Goal: Information Seeking & Learning: Check status

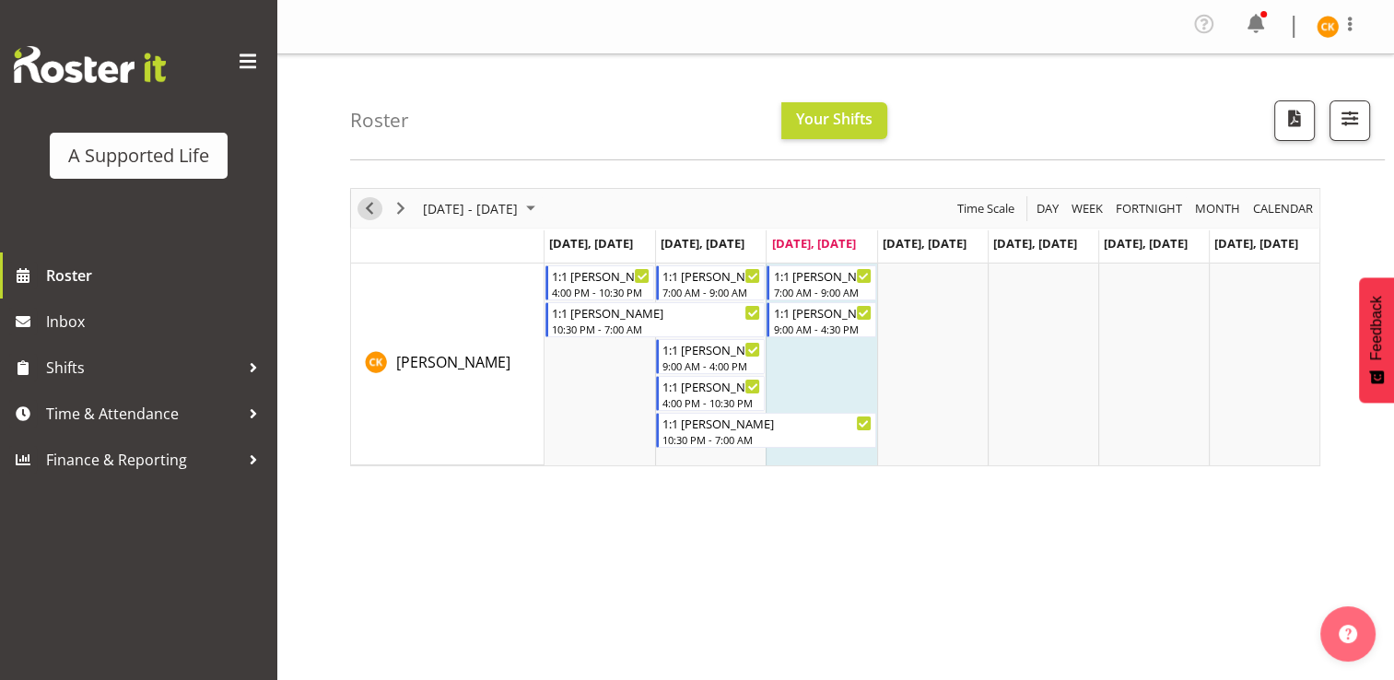
click at [370, 213] on span "Previous" at bounding box center [369, 208] width 22 height 23
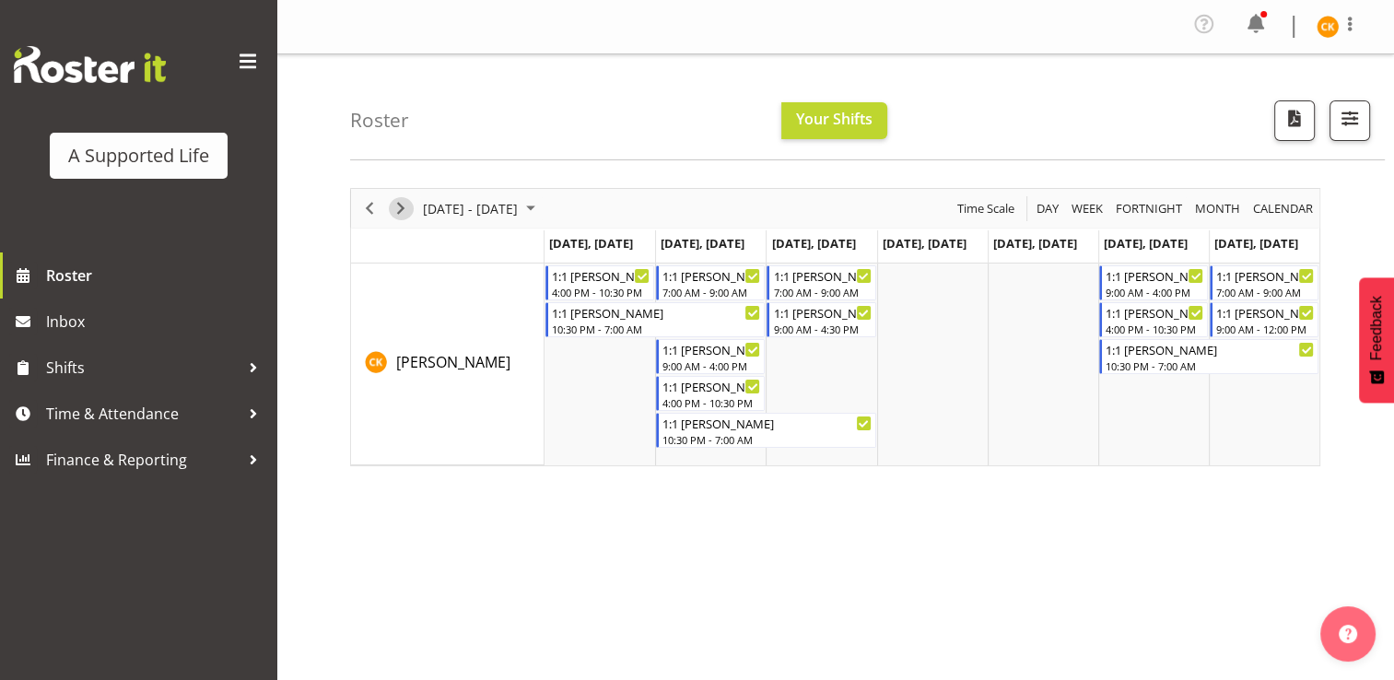
click at [402, 212] on span "Next" at bounding box center [401, 208] width 22 height 23
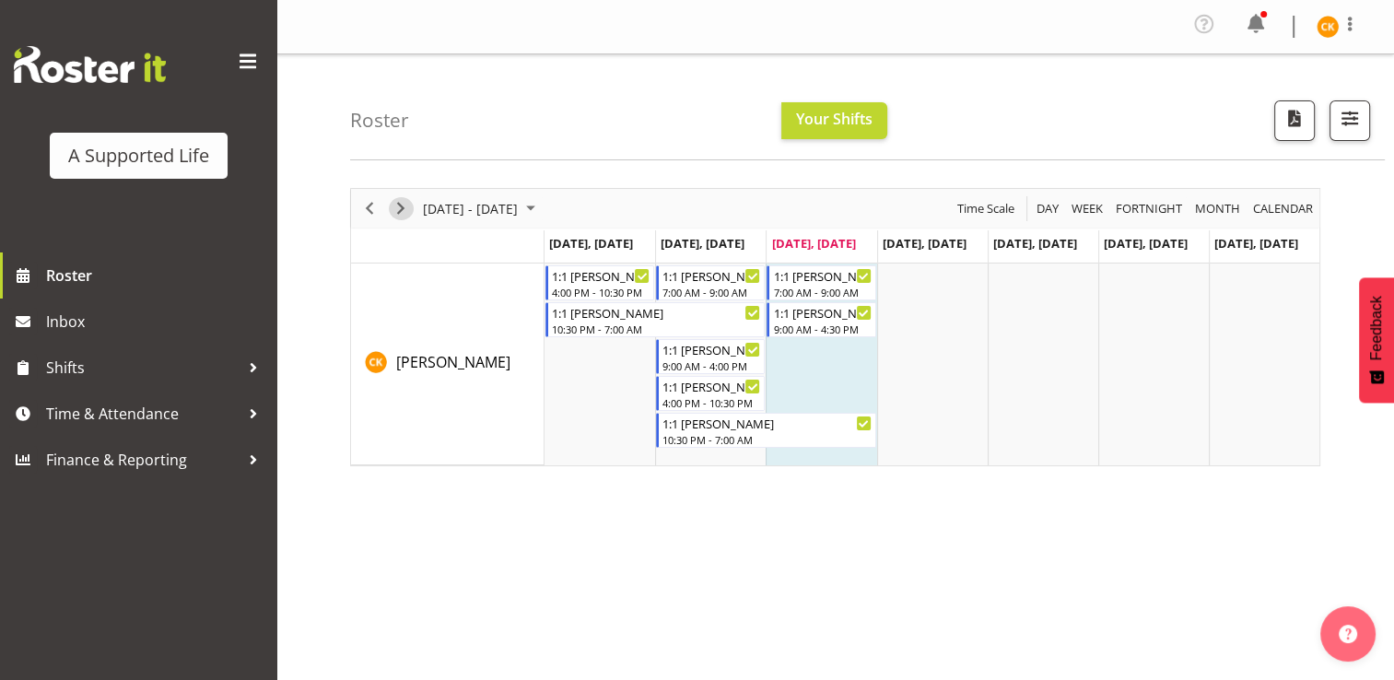
click at [402, 212] on span "Next" at bounding box center [401, 208] width 22 height 23
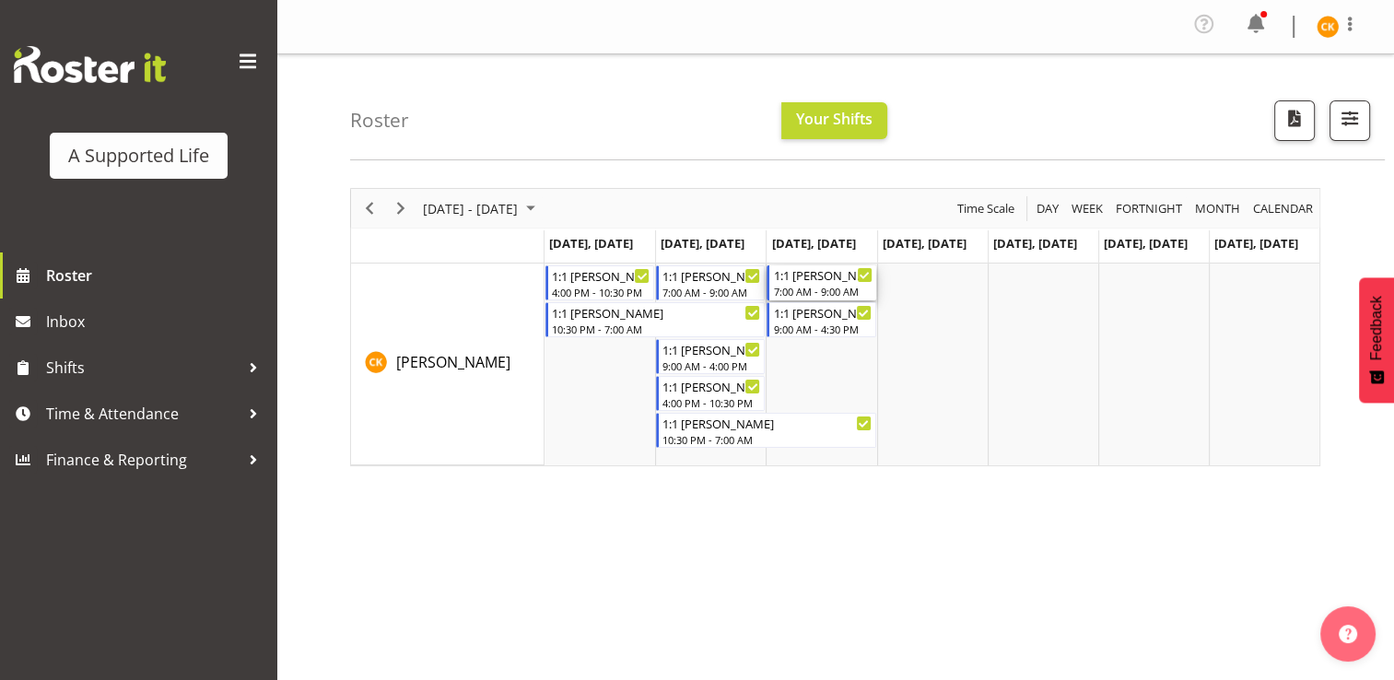
click at [825, 292] on div "7:00 AM - 9:00 AM" at bounding box center [822, 291] width 99 height 15
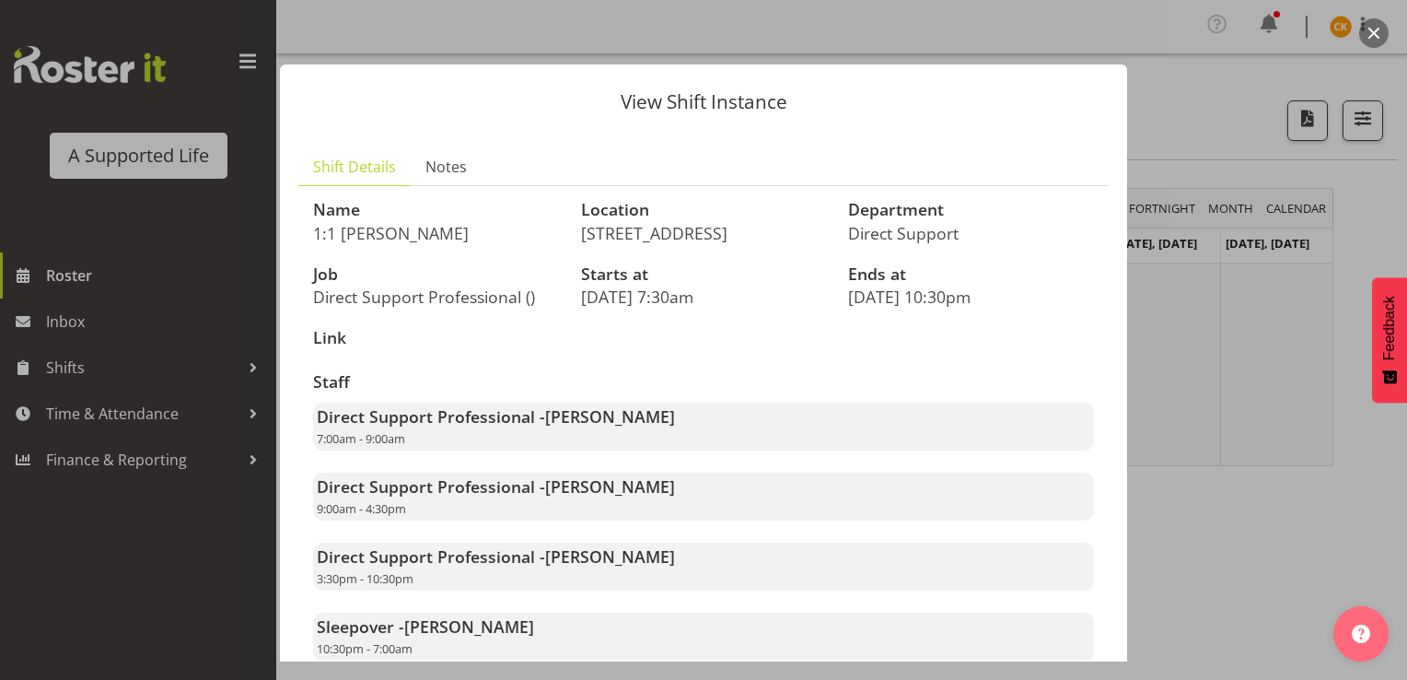
click at [1043, 76] on header "View Shift Instance" at bounding box center [703, 96] width 847 height 65
click at [1374, 20] on button "button" at bounding box center [1373, 32] width 29 height 29
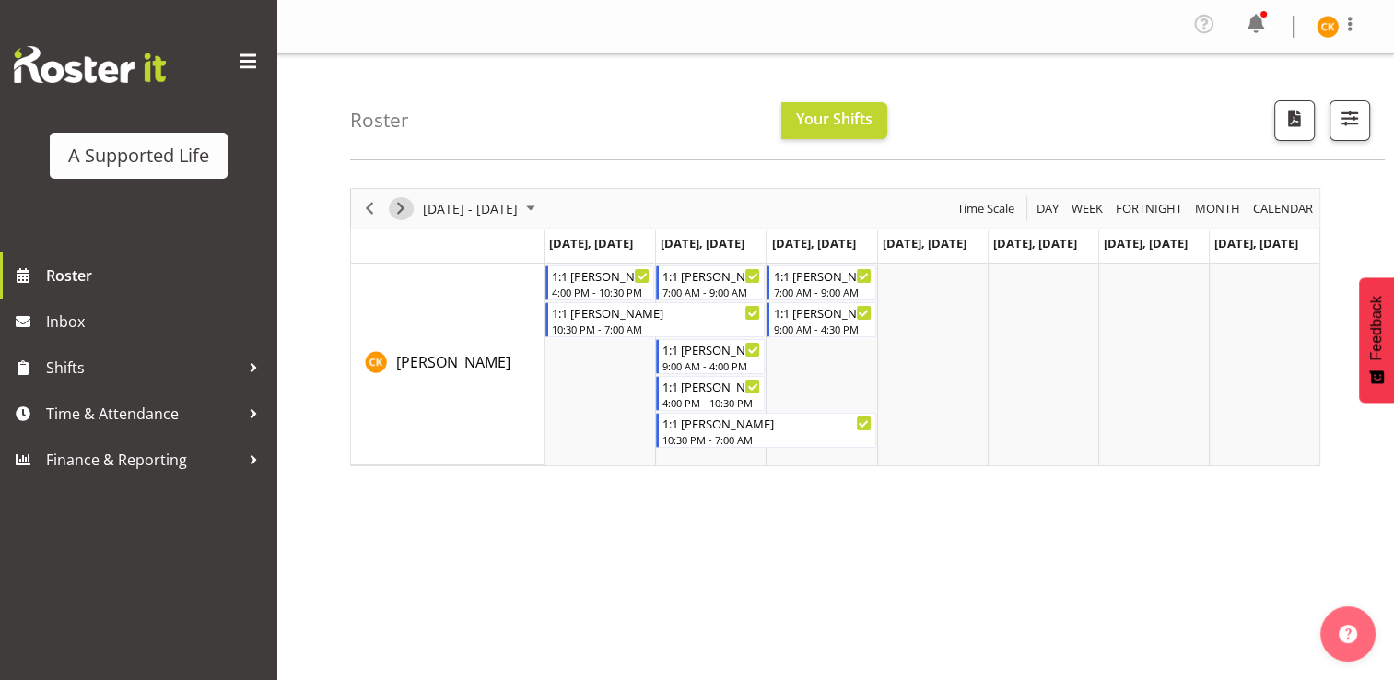
click at [399, 217] on span "Next" at bounding box center [401, 208] width 22 height 23
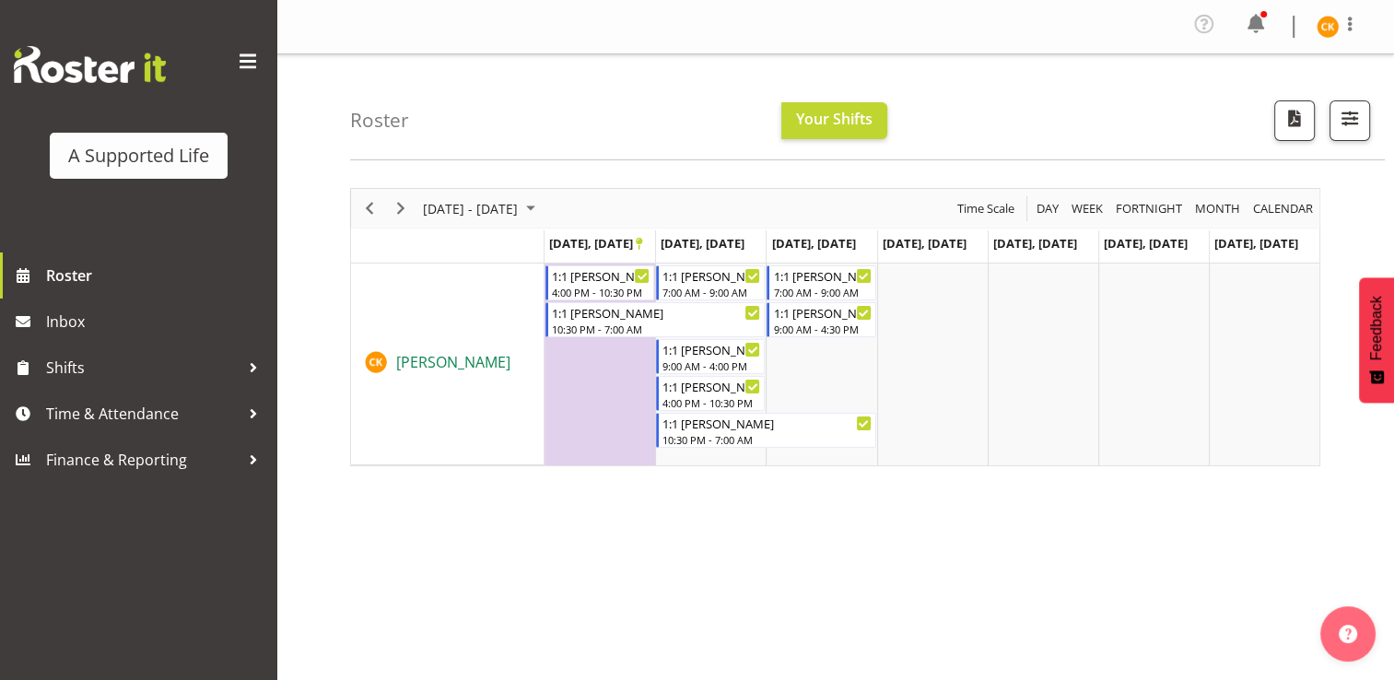
click at [402, 367] on span "[PERSON_NAME]" at bounding box center [453, 362] width 114 height 20
click at [398, 207] on span "Next" at bounding box center [401, 208] width 22 height 23
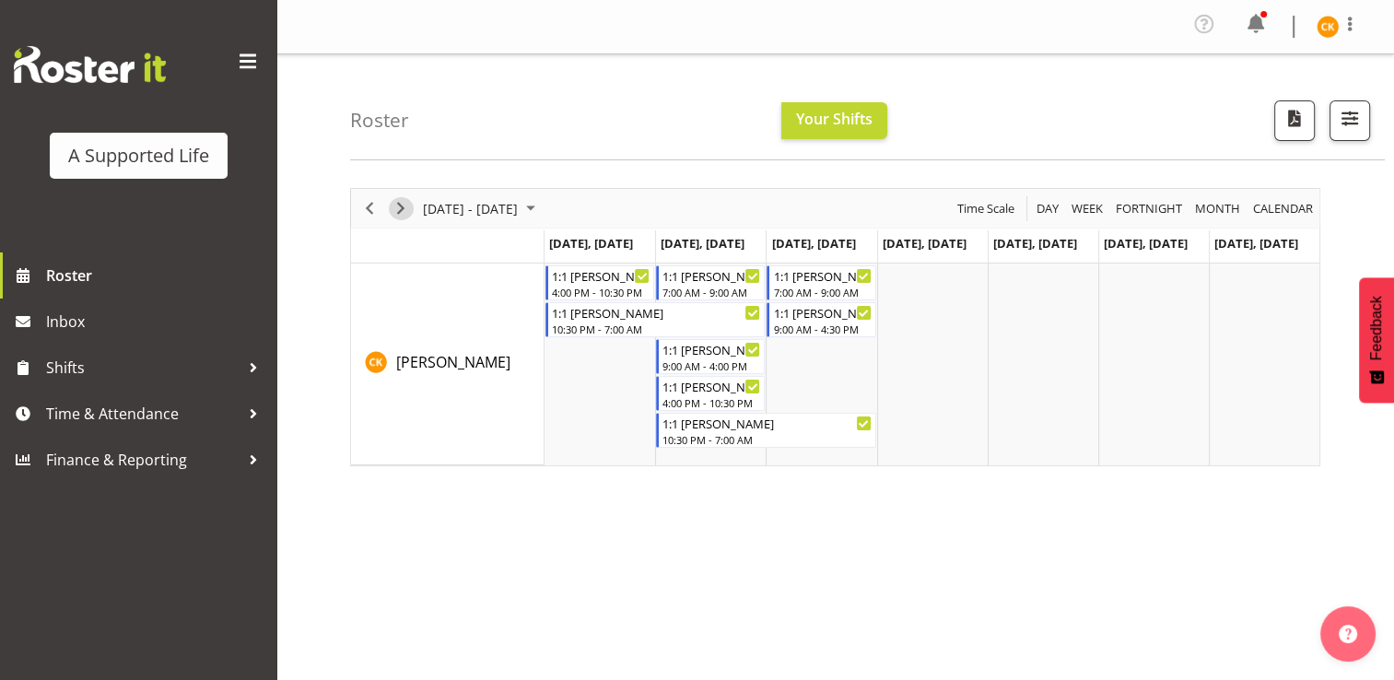
click at [398, 207] on span "Next" at bounding box center [401, 208] width 22 height 23
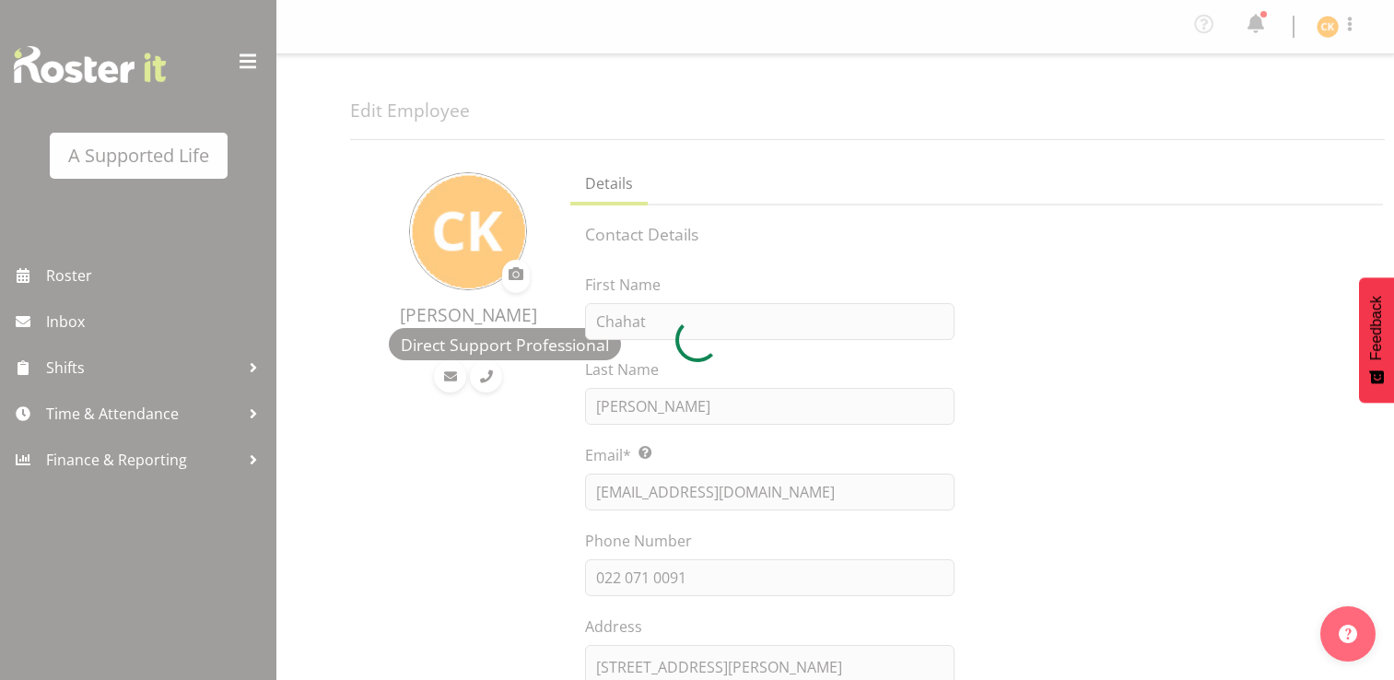
select select "TimelineWeek"
